Goal: Task Accomplishment & Management: Use online tool/utility

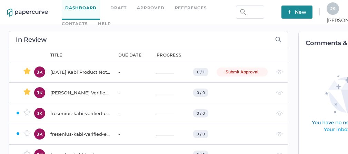
click at [87, 20] on link "Contacts" at bounding box center [75, 24] width 26 height 8
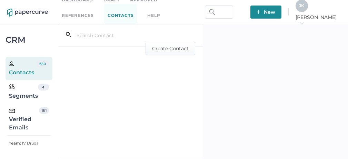
click at [17, 123] on div "Verified Emails" at bounding box center [24, 119] width 30 height 25
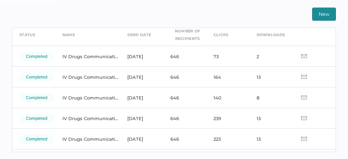
scroll to position [32, 0]
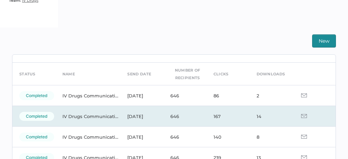
scroll to position [19, 0]
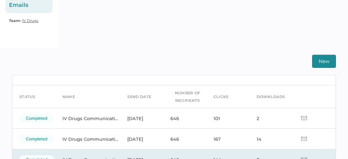
scroll to position [24, 0]
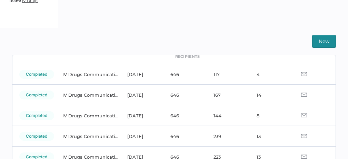
scroll to position [47, 0]
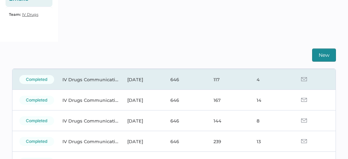
scroll to position [50, 0]
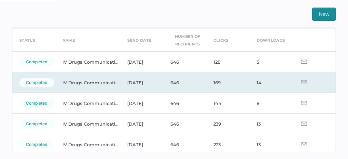
scroll to position [31, 0]
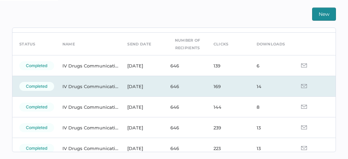
scroll to position [24, 0]
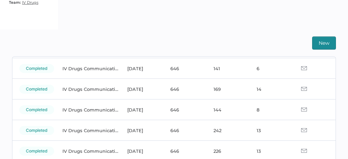
scroll to position [141, 0]
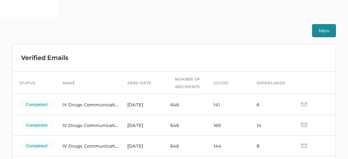
scroll to position [170, 0]
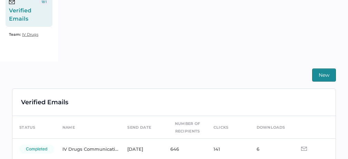
scroll to position [149, 0]
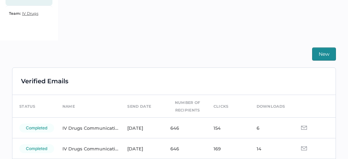
scroll to position [131, 0]
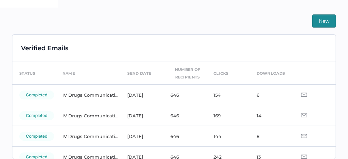
scroll to position [167, 0]
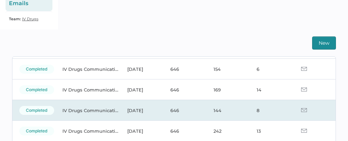
scroll to position [48, 0]
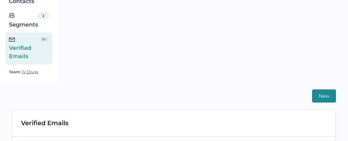
scroll to position [120, 0]
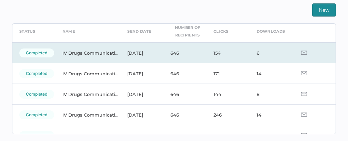
scroll to position [44, 0]
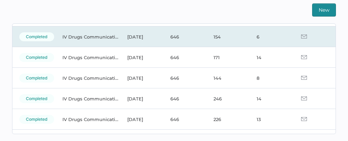
scroll to position [49, 0]
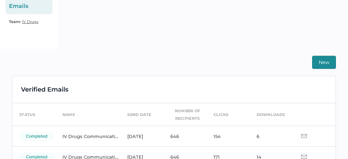
scroll to position [157, 0]
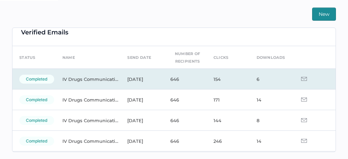
scroll to position [15, 0]
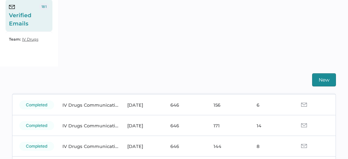
scroll to position [51, 0]
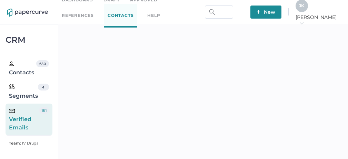
click at [308, 12] on div "J K" at bounding box center [301, 6] width 12 height 12
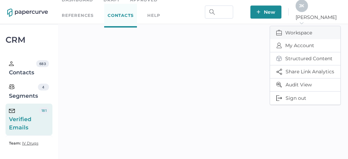
click at [294, 32] on span "Workspace" at bounding box center [305, 32] width 58 height 13
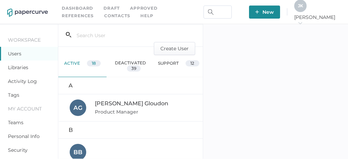
click at [22, 82] on link "Activity Log" at bounding box center [22, 81] width 29 height 6
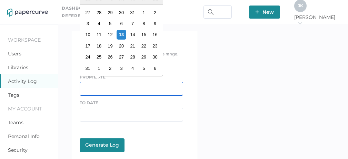
click at [104, 87] on input "text" at bounding box center [131, 89] width 103 height 14
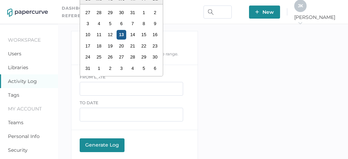
click at [122, 33] on div "13" at bounding box center [121, 34] width 9 height 9
type input "[DATE]"
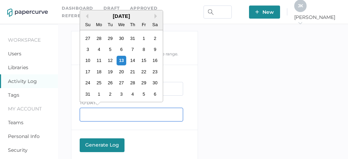
click at [98, 115] on input "text" at bounding box center [131, 115] width 103 height 14
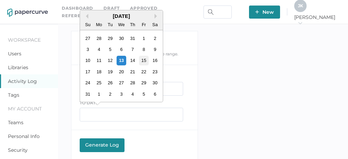
click at [145, 61] on div "15" at bounding box center [143, 60] width 9 height 9
type input "[DATE]"
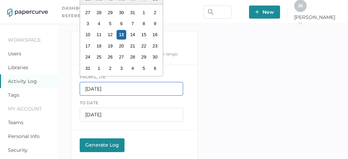
click at [109, 92] on input "[DATE]" at bounding box center [131, 89] width 103 height 14
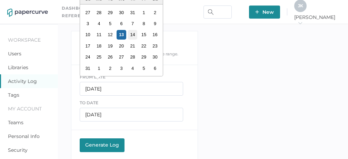
click at [133, 38] on div "14" at bounding box center [132, 34] width 9 height 9
type input "08/14/2025"
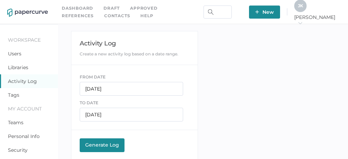
click at [102, 146] on div "Generate Log" at bounding box center [102, 145] width 38 height 6
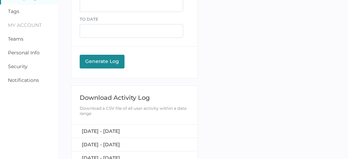
scroll to position [87, 0]
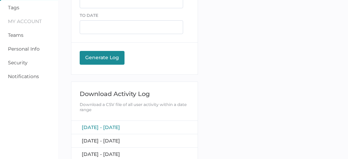
click at [120, 126] on span "[DATE] - [DATE]" at bounding box center [101, 127] width 38 height 6
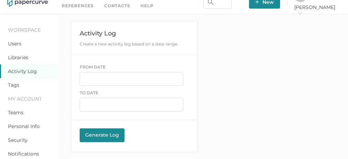
scroll to position [0, 0]
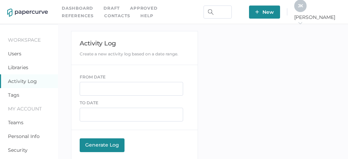
click at [104, 16] on link "Contacts" at bounding box center [117, 16] width 26 height 8
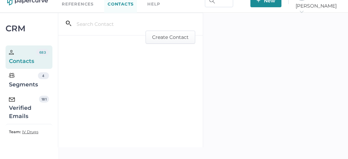
click at [27, 109] on div "Verified Emails" at bounding box center [24, 108] width 30 height 25
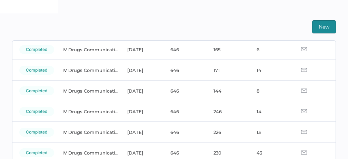
scroll to position [52, 0]
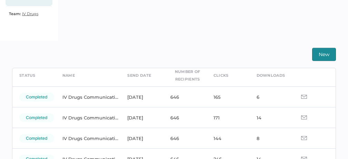
scroll to position [30, 0]
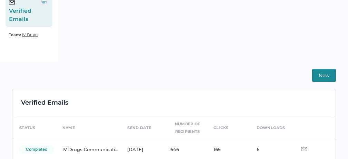
scroll to position [170, 0]
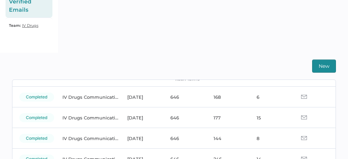
scroll to position [42, 0]
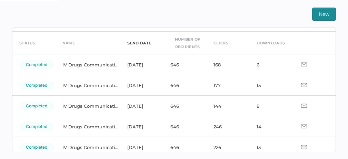
scroll to position [22, 0]
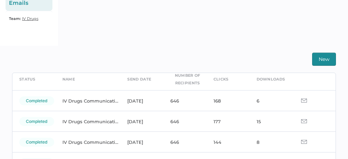
scroll to position [43, 0]
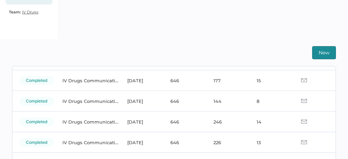
scroll to position [70, 0]
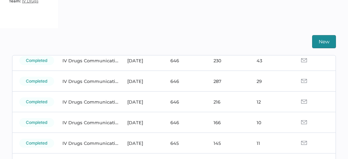
scroll to position [162, 0]
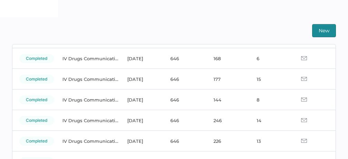
scroll to position [46, 0]
